Goal: Use online tool/utility: Utilize a website feature to perform a specific function

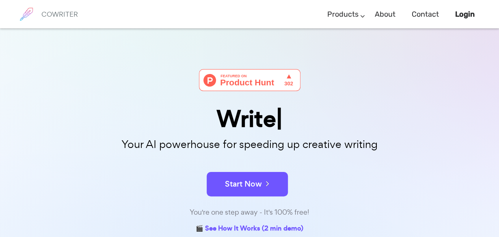
scroll to position [123, 0]
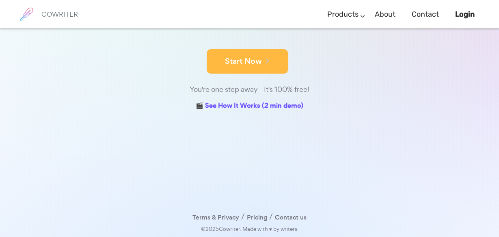
click at [251, 64] on button "Start Now" at bounding box center [247, 61] width 81 height 24
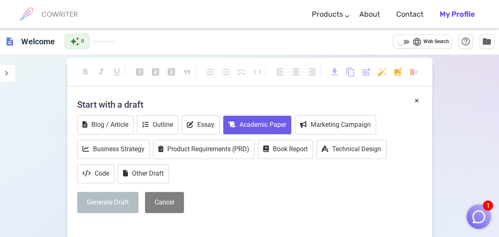
click at [278, 125] on button "Academic Paper" at bounding box center [257, 124] width 69 height 19
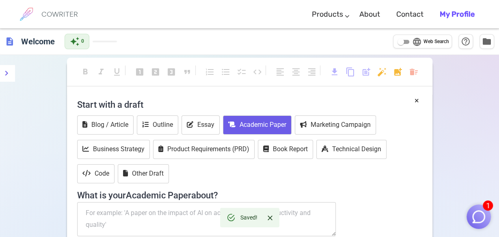
scroll to position [42, 0]
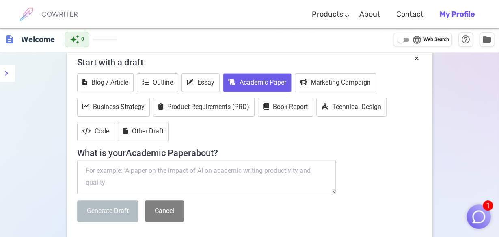
click at [156, 175] on textarea at bounding box center [206, 176] width 259 height 34
paste textarea "Problem Identification: Clearly and concisely articulate the core problem or de…"
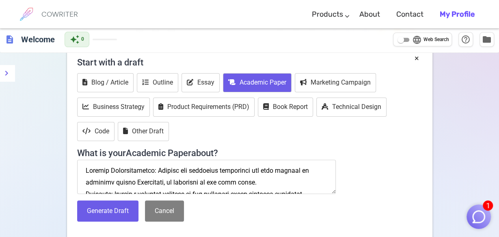
scroll to position [215, 0]
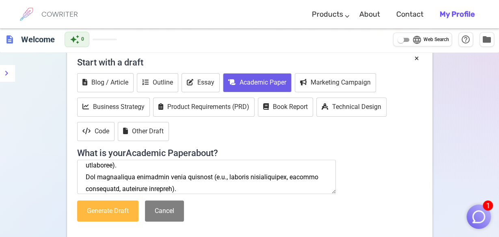
type textarea "Problem Identification: Clearly and concisely articulate the core problem or de…"
click at [126, 206] on button "Generate Draft" at bounding box center [107, 211] width 61 height 22
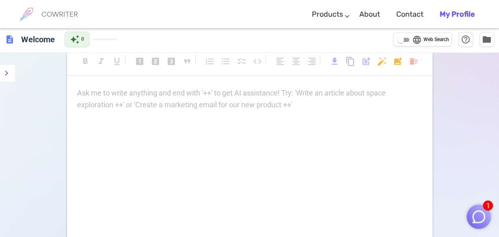
scroll to position [0, 0]
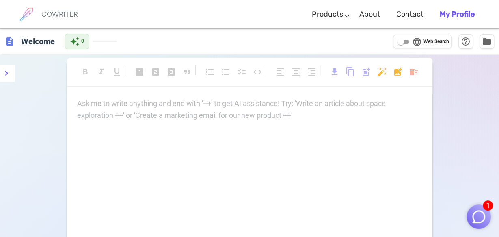
click at [293, 117] on div "Ask me to write anything and end with '++' to get AI assistance! Try: 'Write an…" at bounding box center [249, 110] width 345 height 24
click at [476, 220] on img "button" at bounding box center [478, 216] width 15 height 15
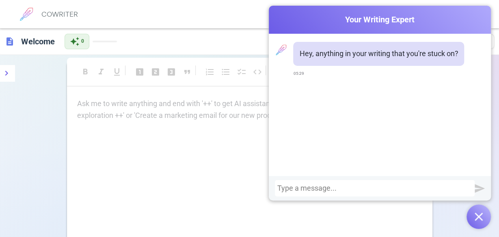
click at [476, 220] on img "button" at bounding box center [478, 216] width 8 height 8
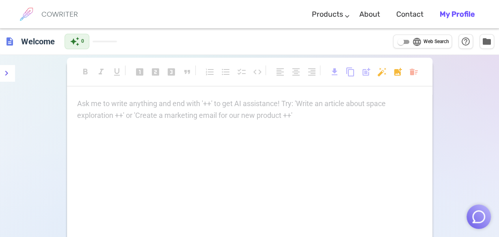
click at [400, 40] on input "language Web Search" at bounding box center [400, 42] width 29 height 10
checkbox input "true"
click at [86, 71] on span "format_bold" at bounding box center [85, 72] width 10 height 10
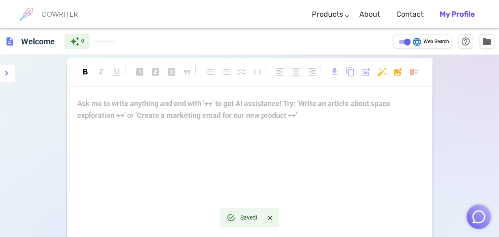
click at [88, 71] on span "format_bold" at bounding box center [85, 72] width 10 height 10
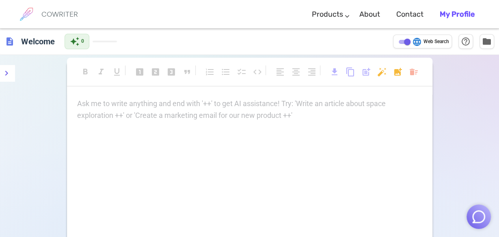
click at [88, 71] on span "format_bold" at bounding box center [85, 72] width 10 height 10
click at [89, 106] on p "Ask me to write anything and end with '++' to get AI assistance! Try: 'Write an…" at bounding box center [249, 104] width 345 height 12
click at [91, 105] on p "Ask me to write anything and end with '++' to get AI assistance! Try: 'Write an…" at bounding box center [249, 104] width 345 height 12
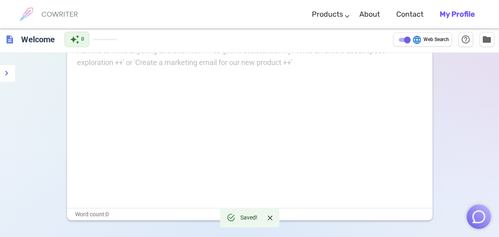
scroll to position [11, 0]
